Goal: Task Accomplishment & Management: Manage account settings

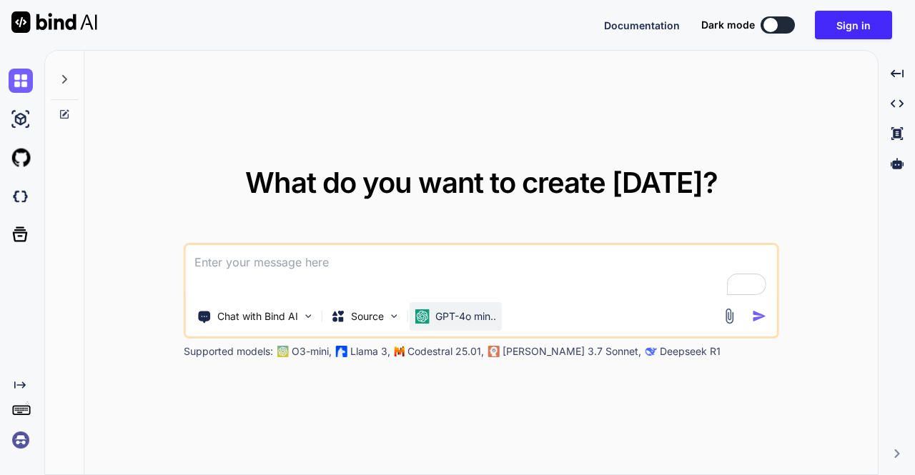
click at [457, 317] on p "GPT-4o min.." at bounding box center [465, 316] width 61 height 14
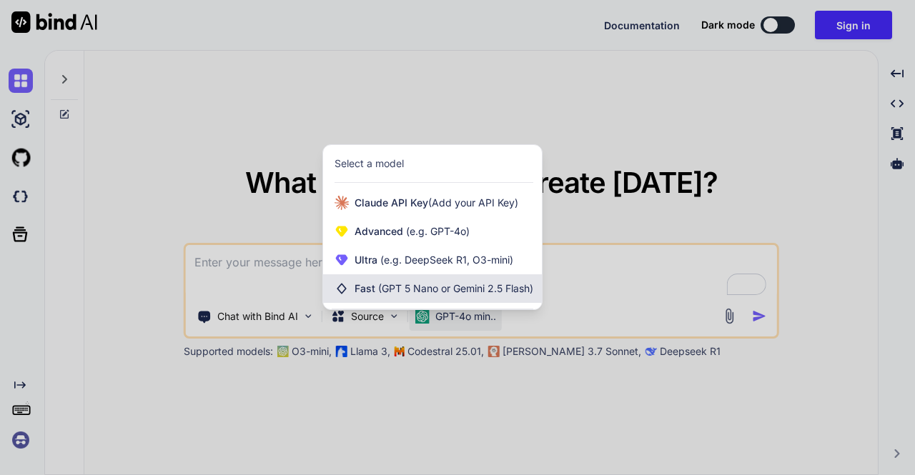
click at [427, 287] on span "(GPT 5 Nano or Gemini 2.5 Flash)" at bounding box center [455, 288] width 155 height 12
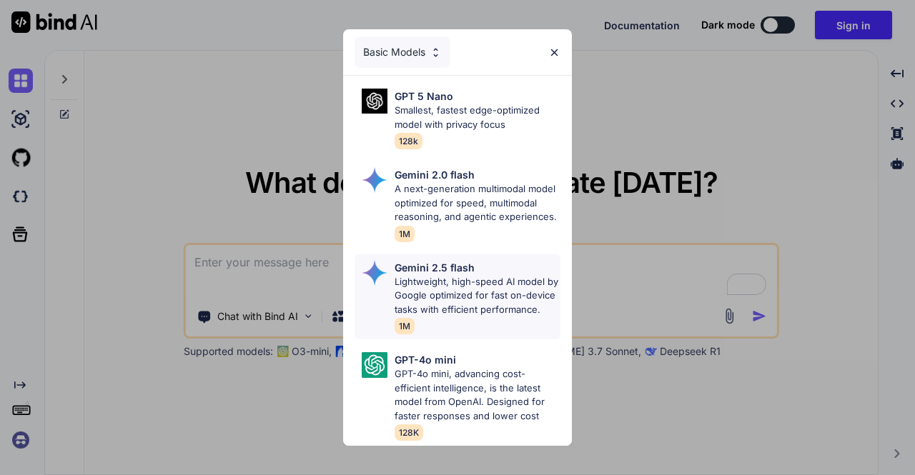
click at [435, 282] on p "Lightweight, high-speed AI model by Google optimized for fast on-device tasks w…" at bounding box center [477, 296] width 166 height 42
type textarea "x"
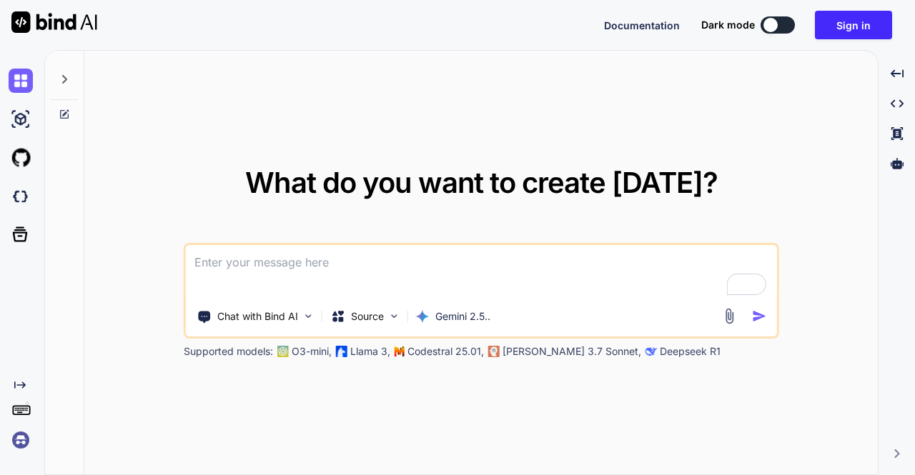
click at [5, 445] on div "Created with Pixso." at bounding box center [19, 415] width 39 height 73
click at [19, 436] on img at bounding box center [21, 440] width 24 height 24
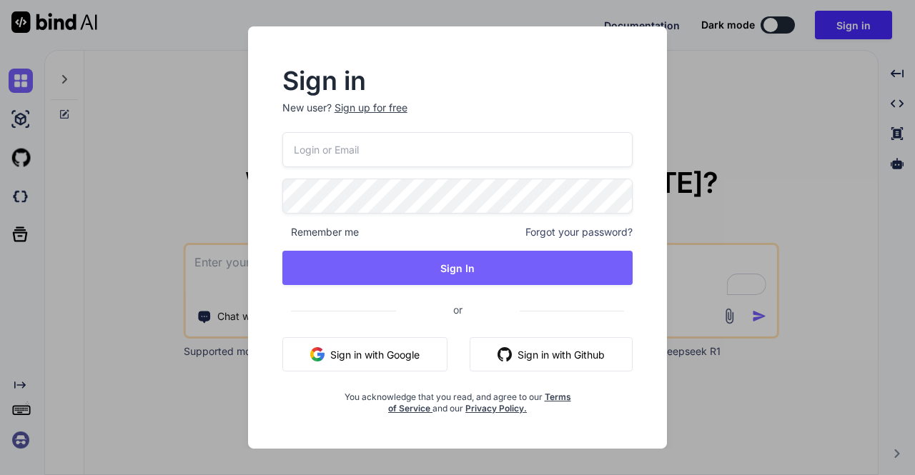
type input "[EMAIL_ADDRESS][DOMAIN_NAME]"
type textarea "x"
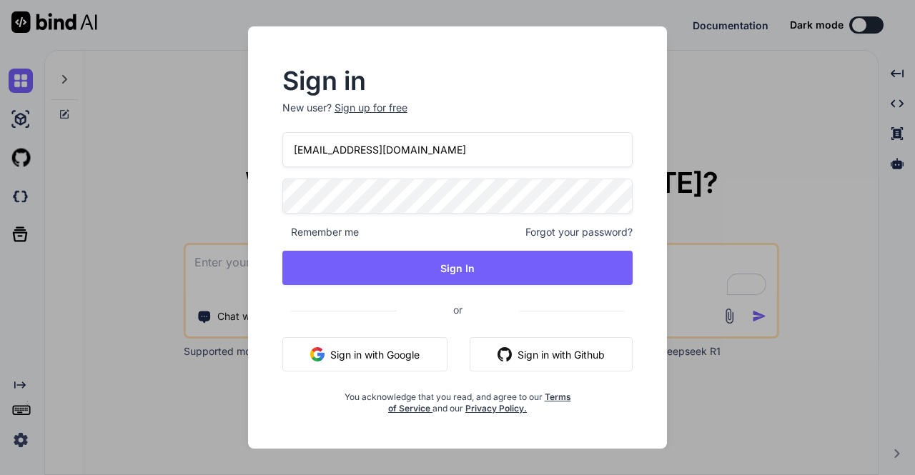
click at [374, 355] on button "Sign in with Google" at bounding box center [364, 354] width 165 height 34
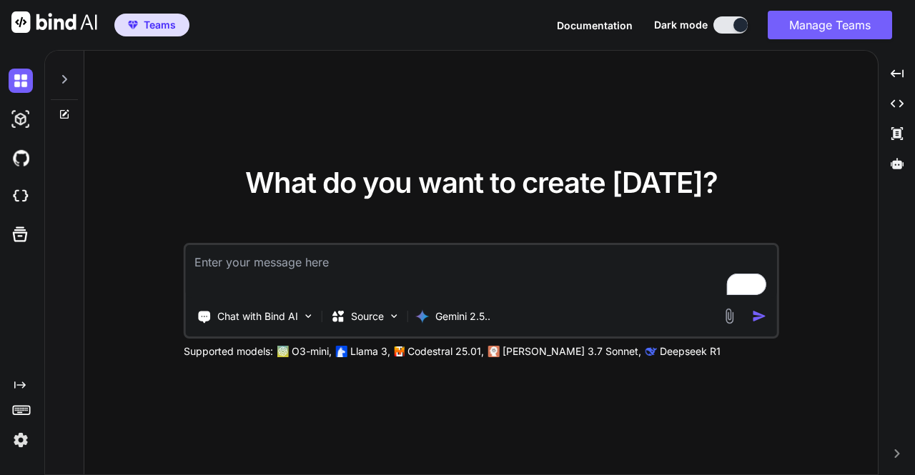
click at [259, 278] on textarea "To enrich screen reader interactions, please activate Accessibility in Grammarl…" at bounding box center [481, 271] width 591 height 53
type textarea "hi"
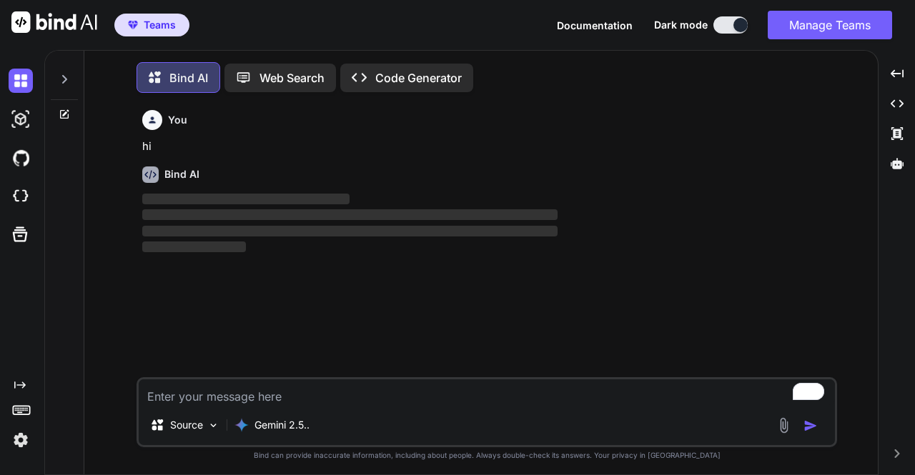
scroll to position [6, 0]
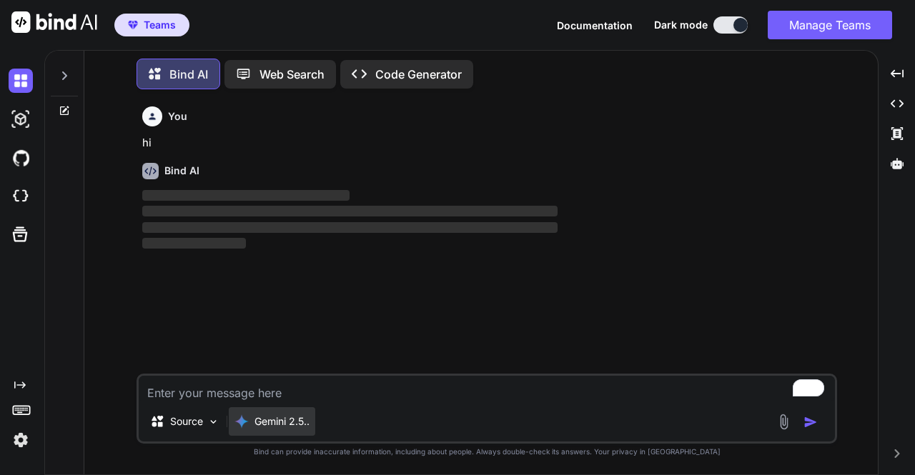
click at [279, 417] on p "Gemini 2.5.." at bounding box center [281, 421] width 55 height 14
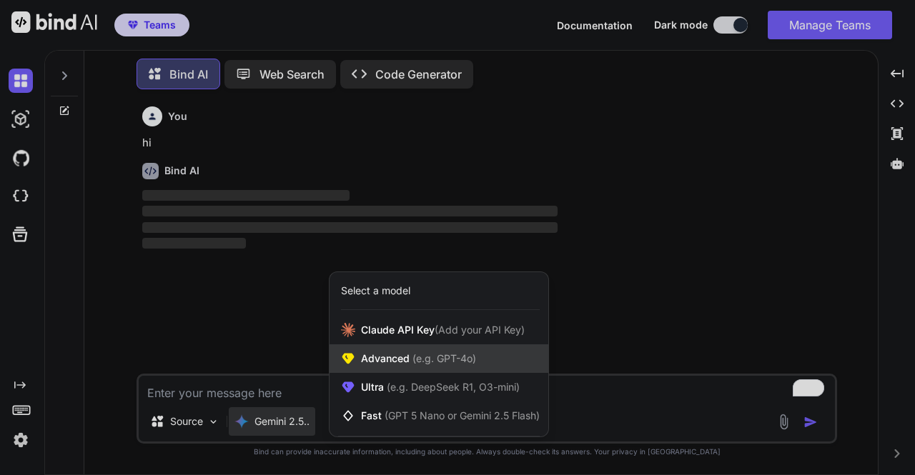
click at [409, 354] on span "(e.g. GPT-4o)" at bounding box center [442, 358] width 66 height 12
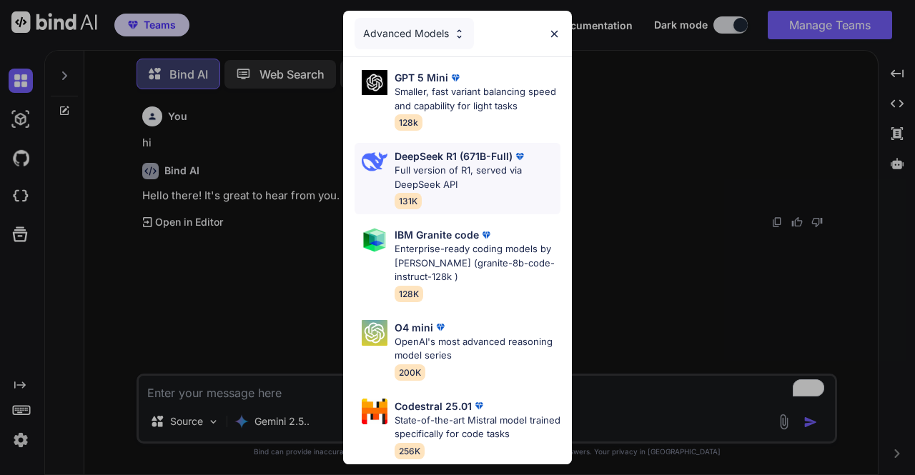
click at [459, 171] on p "Full version of R1, served via DeepSeek API" at bounding box center [477, 178] width 166 height 28
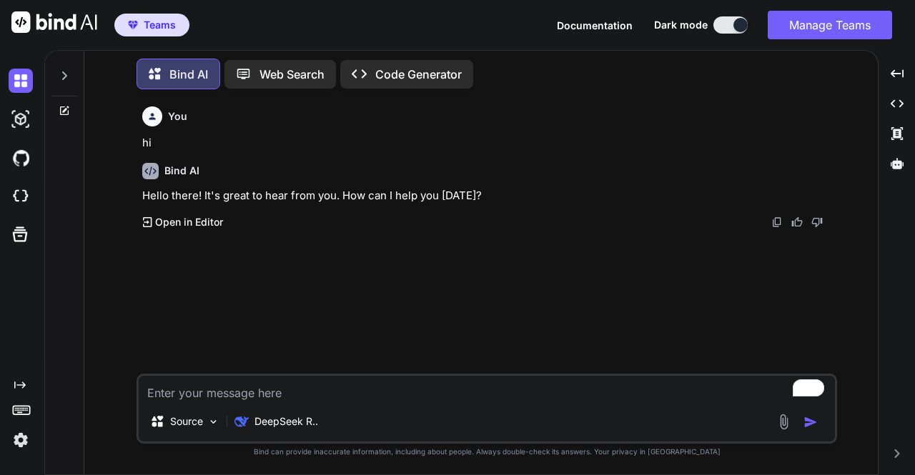
click at [252, 401] on textarea "To enrich screen reader interactions, please activate Accessibility in Grammarl…" at bounding box center [487, 389] width 696 height 26
type textarea "hi"
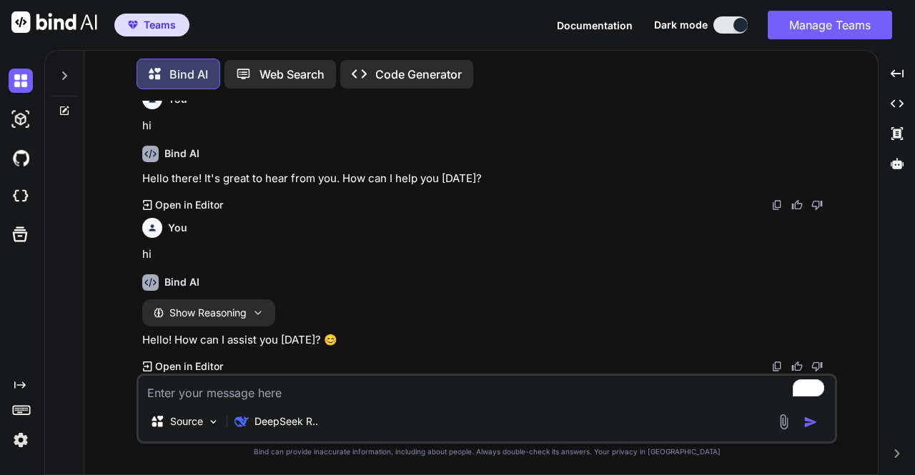
scroll to position [16, 0]
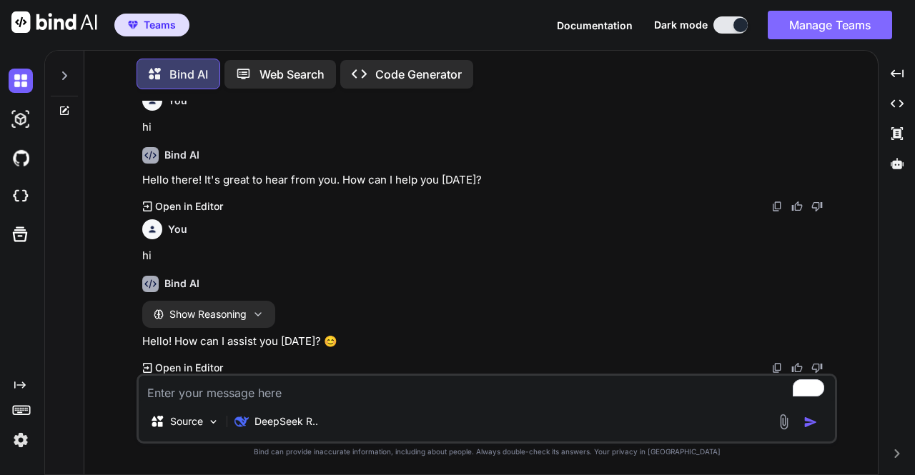
click at [802, 31] on button "Manage Teams" at bounding box center [829, 25] width 124 height 29
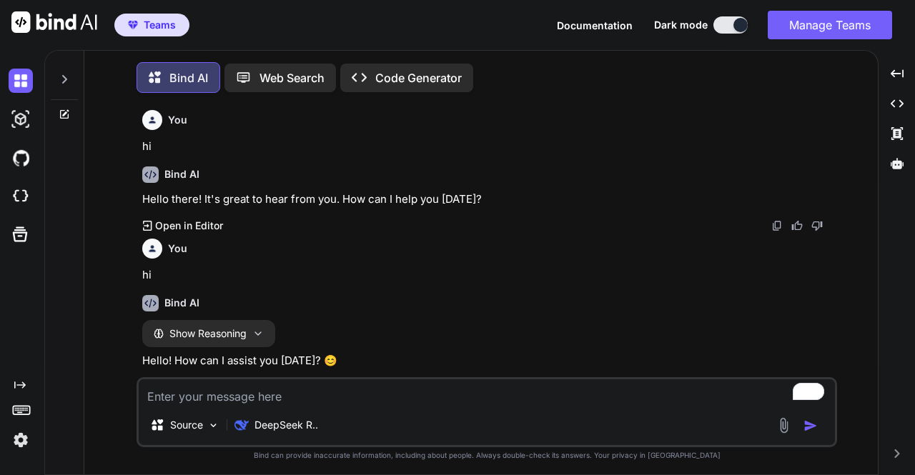
scroll to position [6, 0]
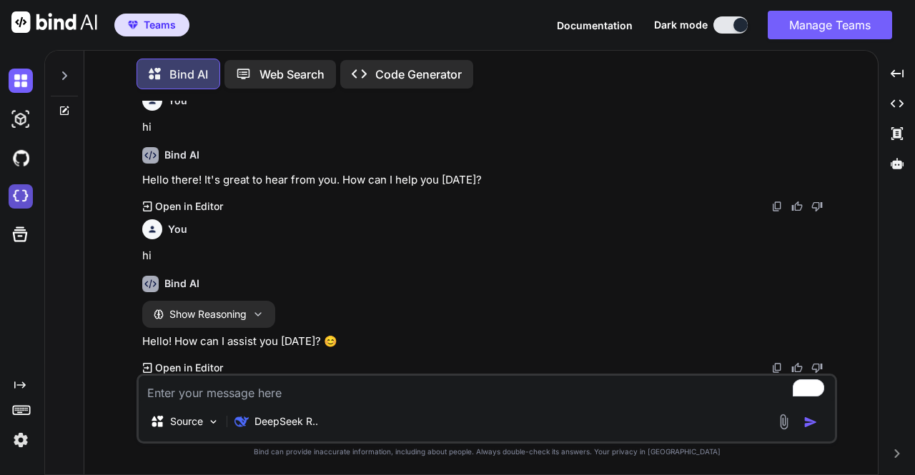
click at [18, 193] on img at bounding box center [21, 196] width 24 height 24
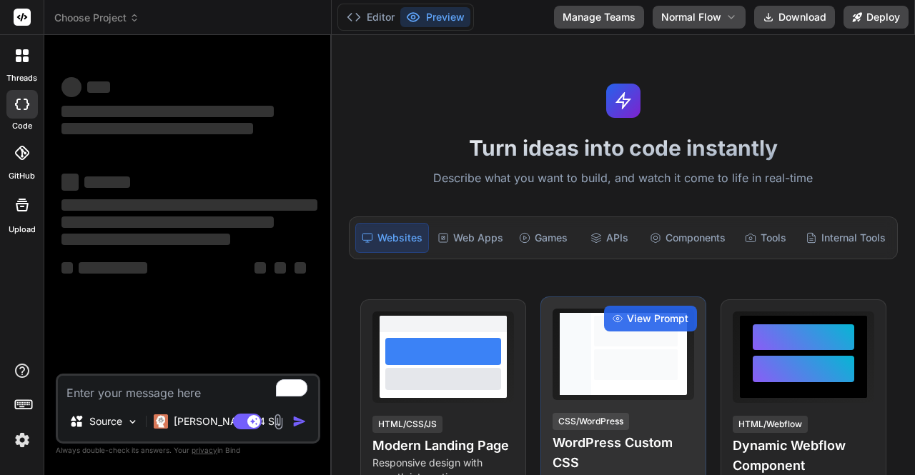
type textarea "x"
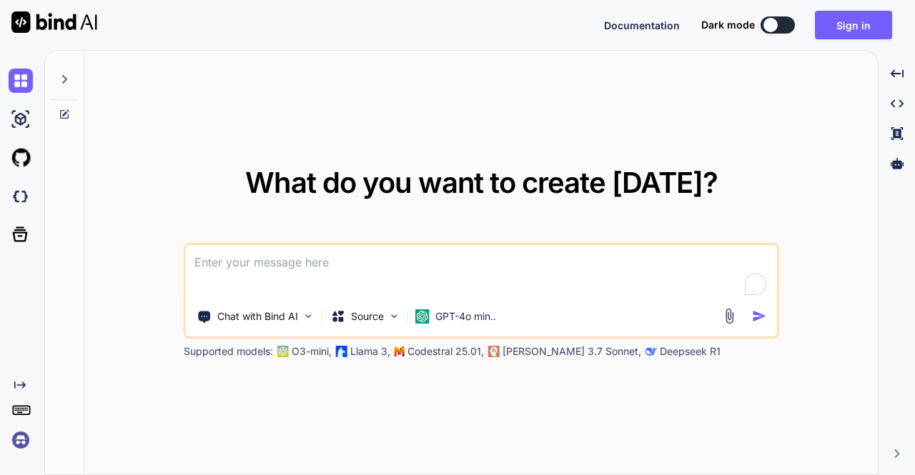
type textarea "x"
click at [23, 442] on img at bounding box center [21, 440] width 24 height 24
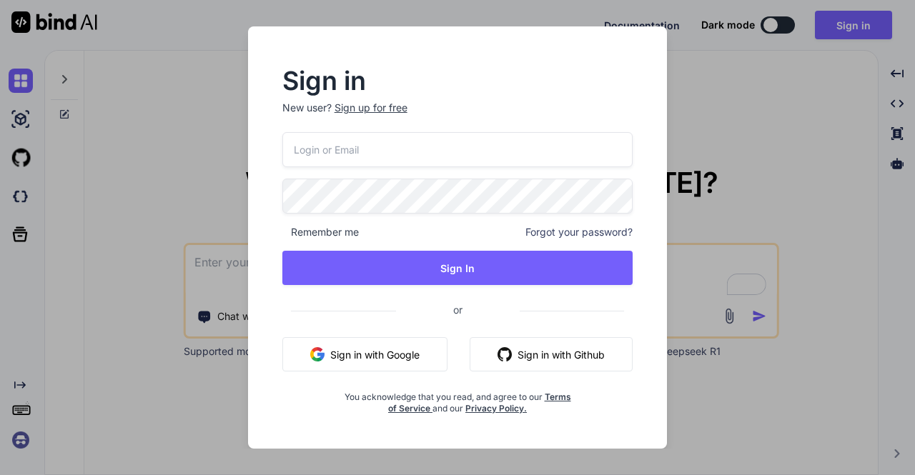
type input "app16@yopmail.com"
drag, startPoint x: 410, startPoint y: 154, endPoint x: 422, endPoint y: 164, distance: 15.7
click at [422, 164] on input "app16@yopmail.com" at bounding box center [457, 149] width 351 height 35
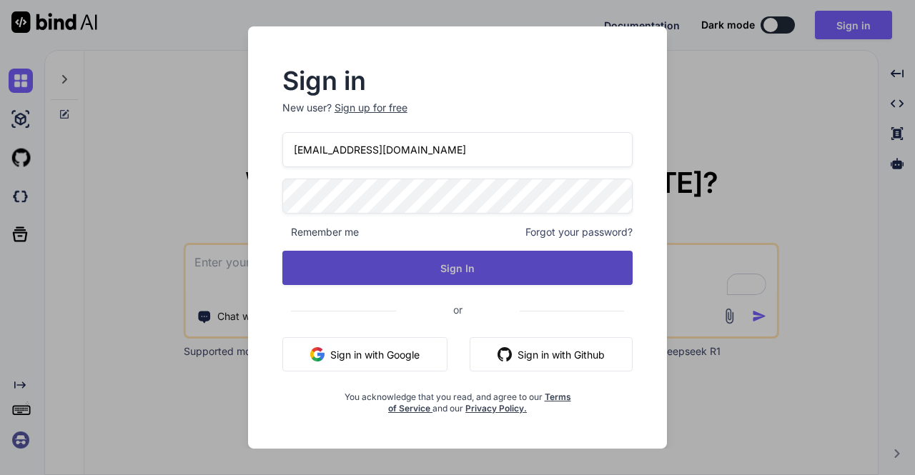
click at [489, 278] on button "Sign In" at bounding box center [457, 268] width 351 height 34
click at [474, 272] on button "Sign In" at bounding box center [457, 268] width 351 height 34
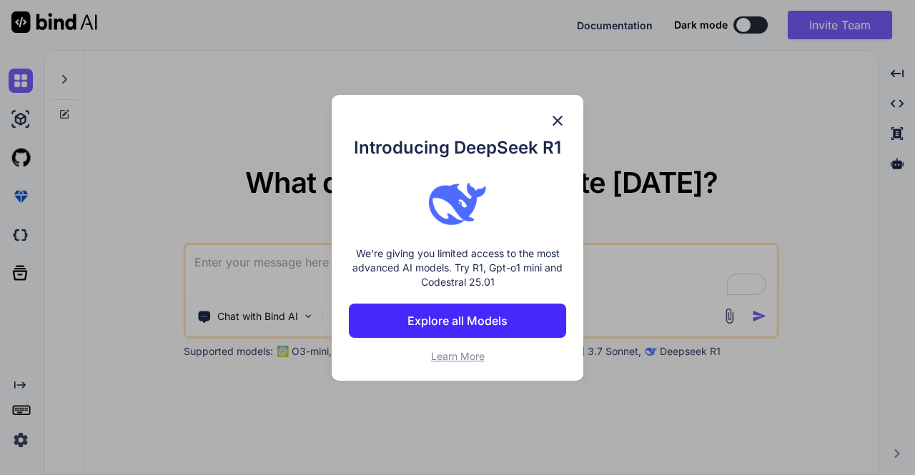
click at [643, 136] on div "Introducing DeepSeek R1 We're giving you limited access to the most advanced AI…" at bounding box center [457, 237] width 915 height 475
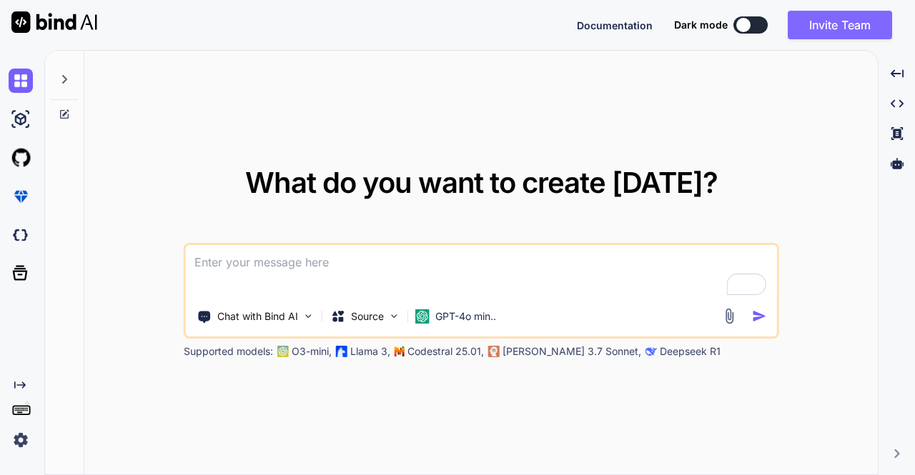
click at [847, 24] on button "Invite Team" at bounding box center [839, 25] width 104 height 29
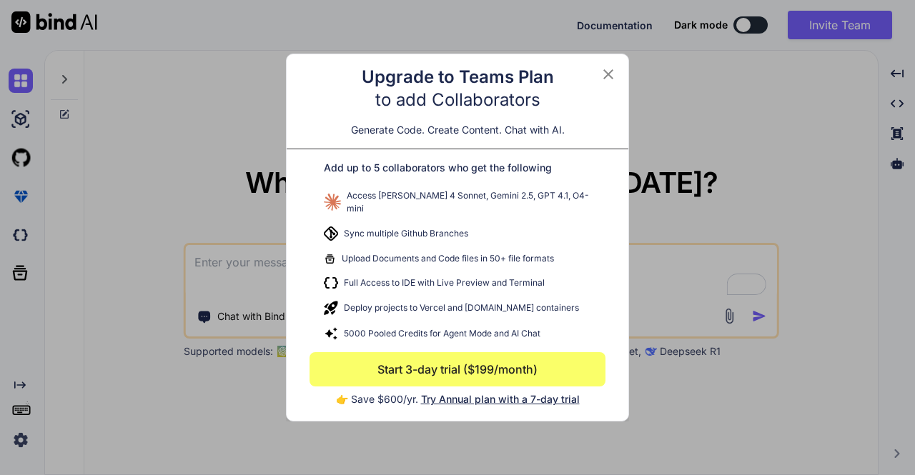
click at [704, 119] on div "Upgrade to Teams Plan to add Collaborators Generate Code. Create Content. Chat …" at bounding box center [457, 237] width 915 height 475
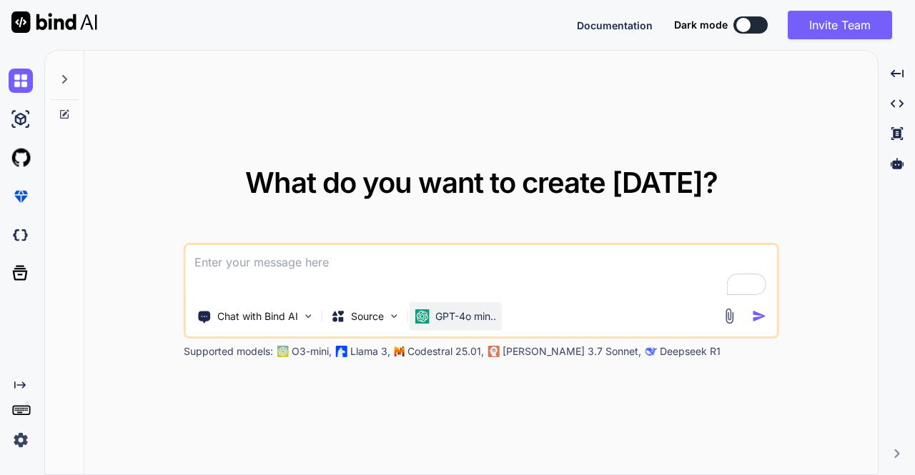
click at [436, 318] on p "GPT-4o min.." at bounding box center [465, 316] width 61 height 14
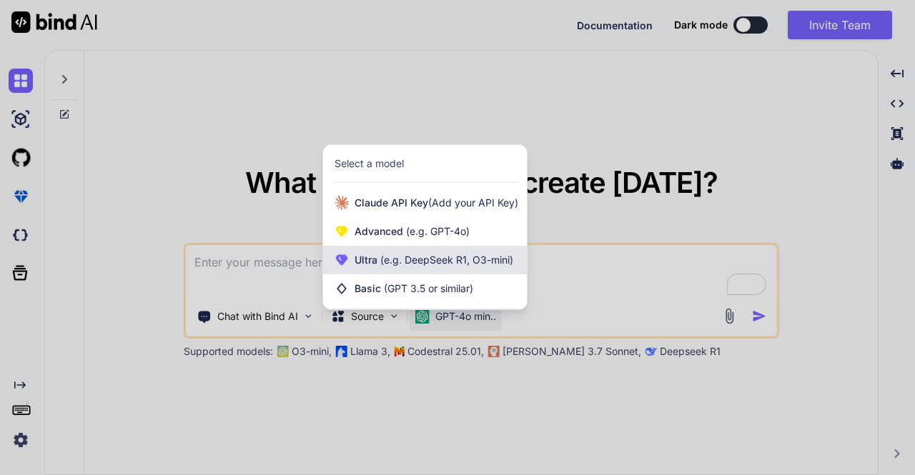
click at [415, 266] on span "Ultra (e.g. DeepSeek R1, O3-mini)" at bounding box center [433, 260] width 159 height 14
type textarea "x"
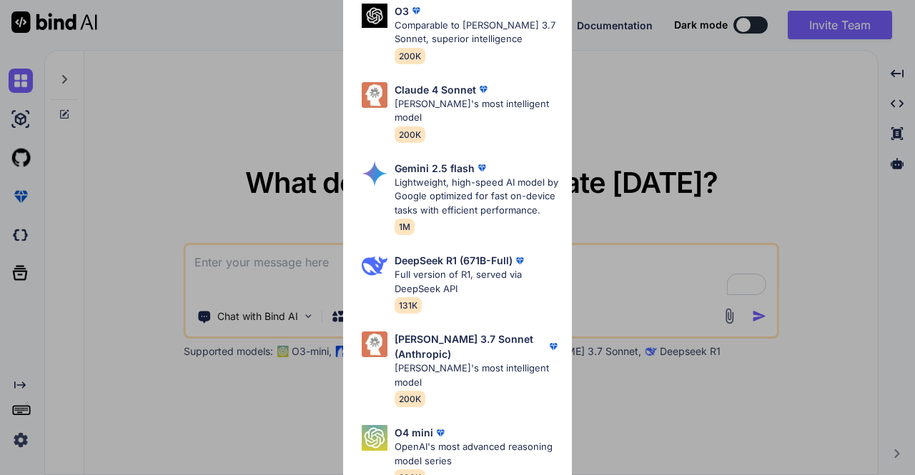
scroll to position [572, 0]
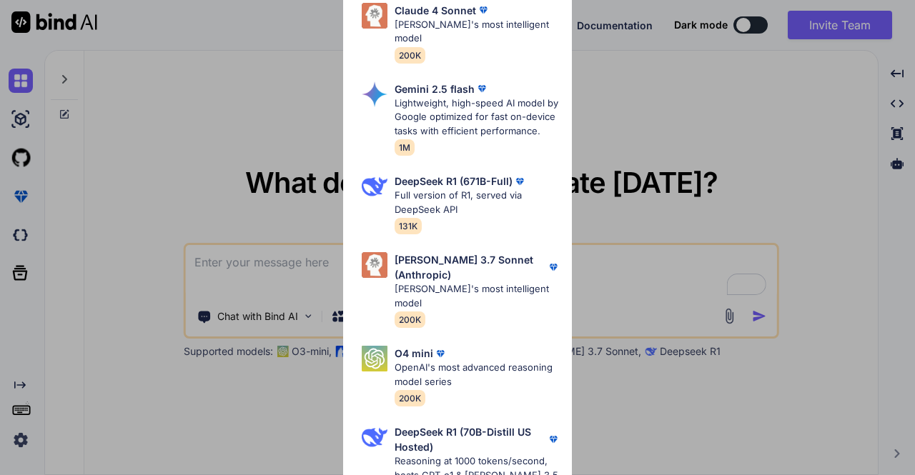
click at [201, 88] on div "Ultra Models GPT 5 OpenAI's best AI model, matches Claude 4 Sonnet in Intellige…" at bounding box center [457, 237] width 915 height 475
